Goal: Check status: Check status

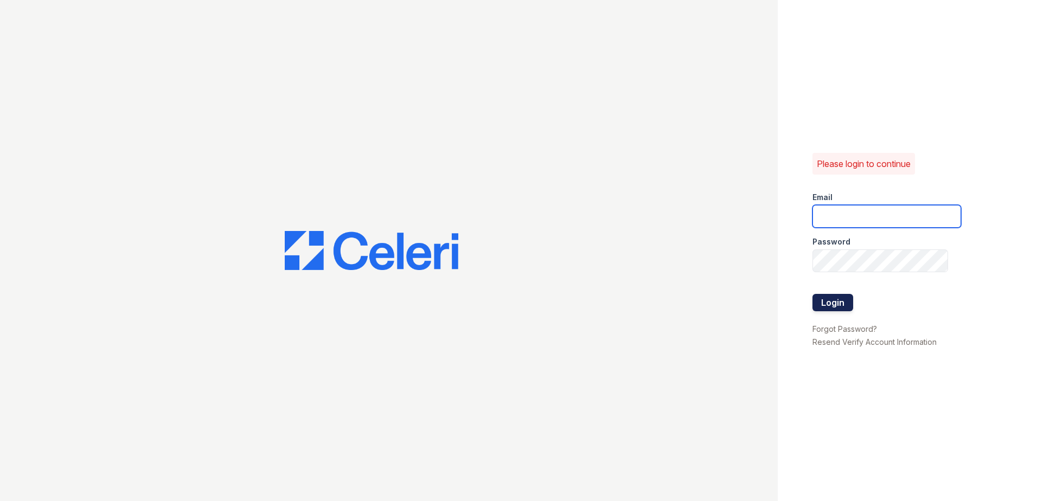
type input "[EMAIL_ADDRESS][DOMAIN_NAME]"
click at [842, 302] on button "Login" at bounding box center [833, 302] width 41 height 17
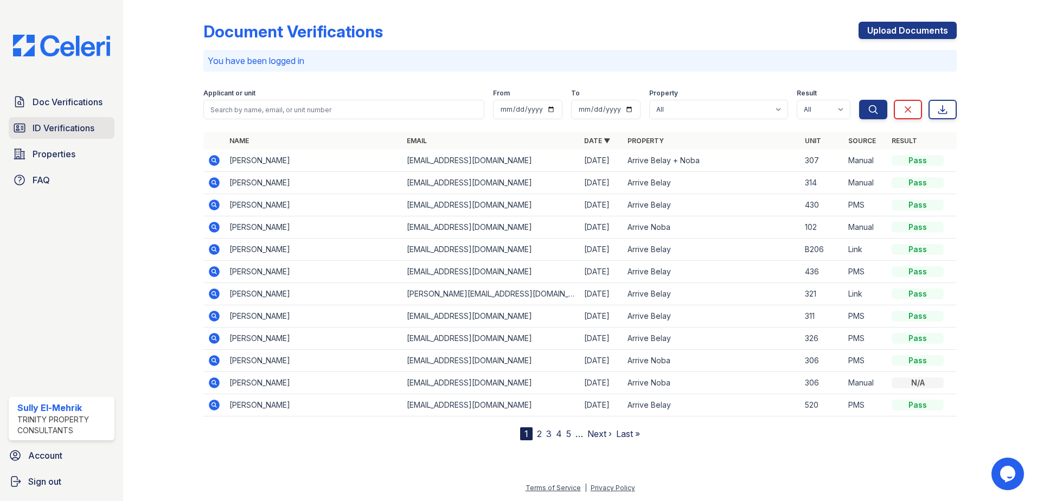
click at [65, 129] on span "ID Verifications" at bounding box center [64, 128] width 62 height 13
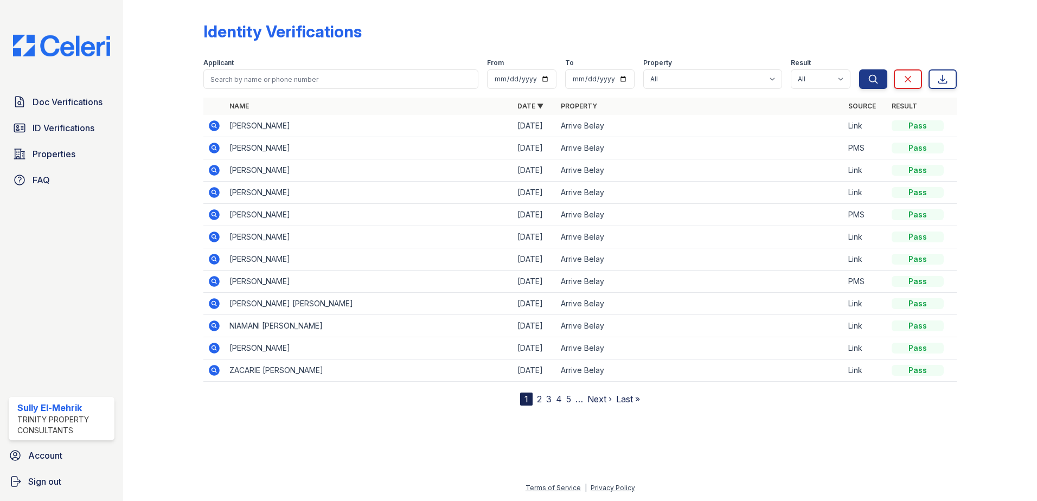
click at [213, 142] on icon at bounding box center [214, 148] width 13 height 13
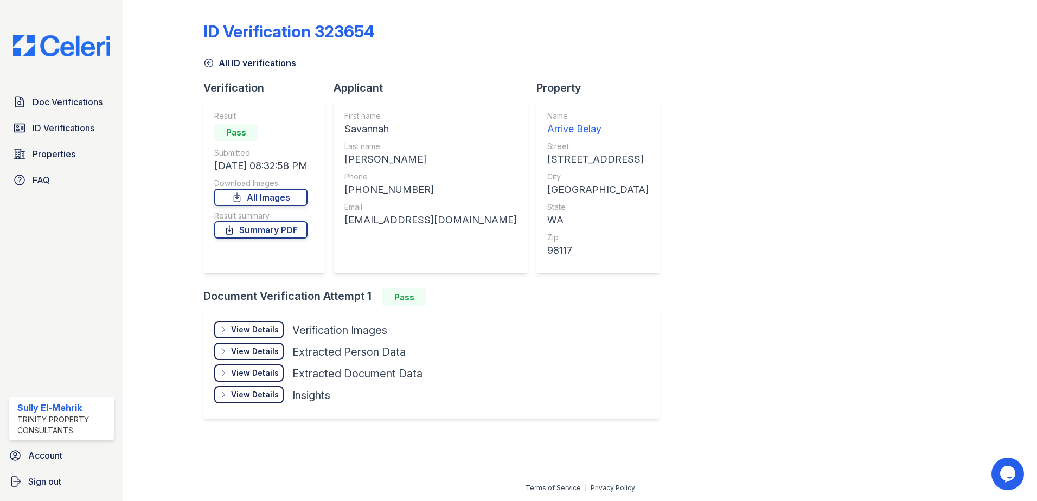
click at [272, 332] on div "View Details" at bounding box center [255, 329] width 48 height 11
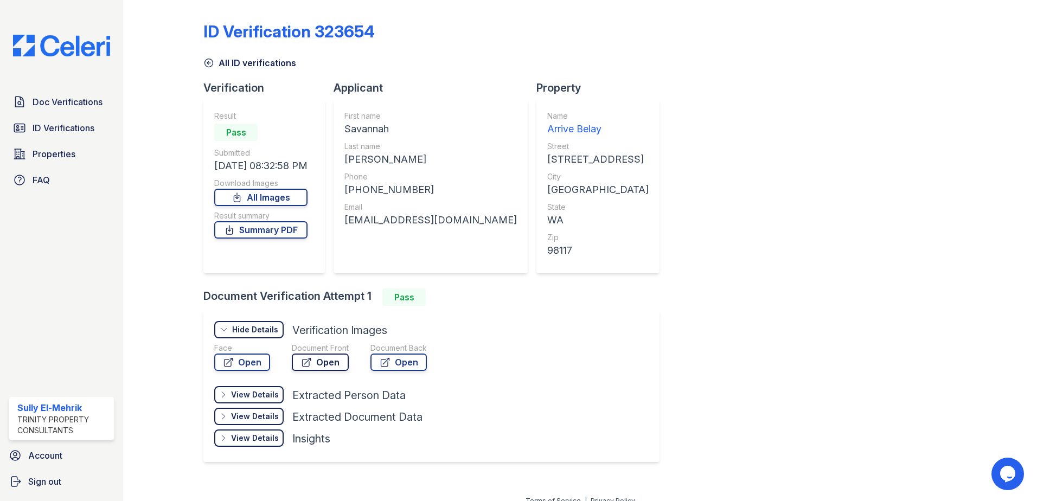
click at [333, 364] on link "Open" at bounding box center [320, 362] width 57 height 17
click at [279, 230] on link "Summary PDF" at bounding box center [260, 229] width 93 height 17
